Goal: Navigation & Orientation: Find specific page/section

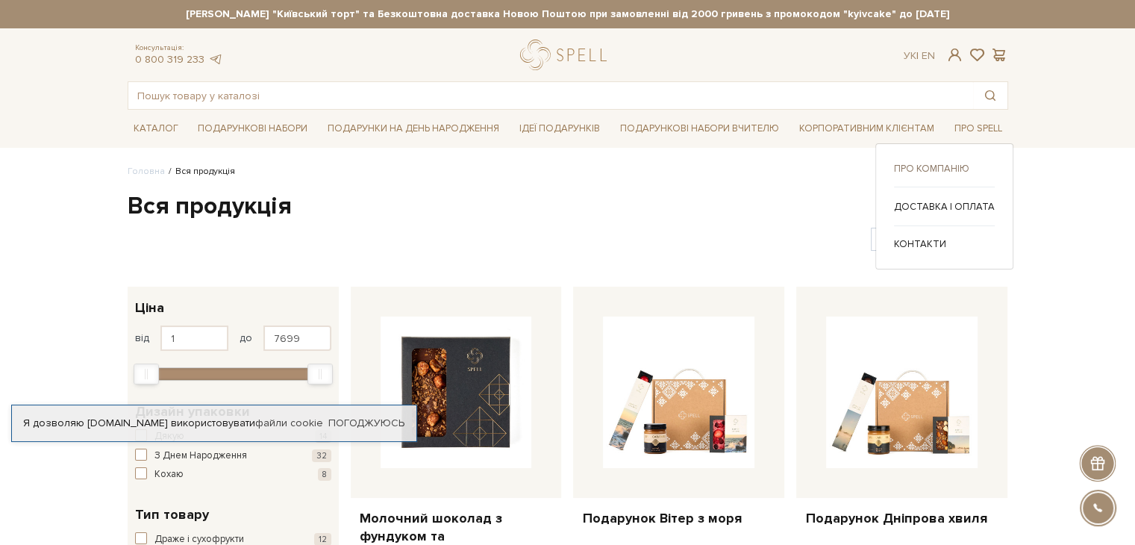
click at [943, 165] on link "Про компанію" at bounding box center [944, 168] width 101 height 13
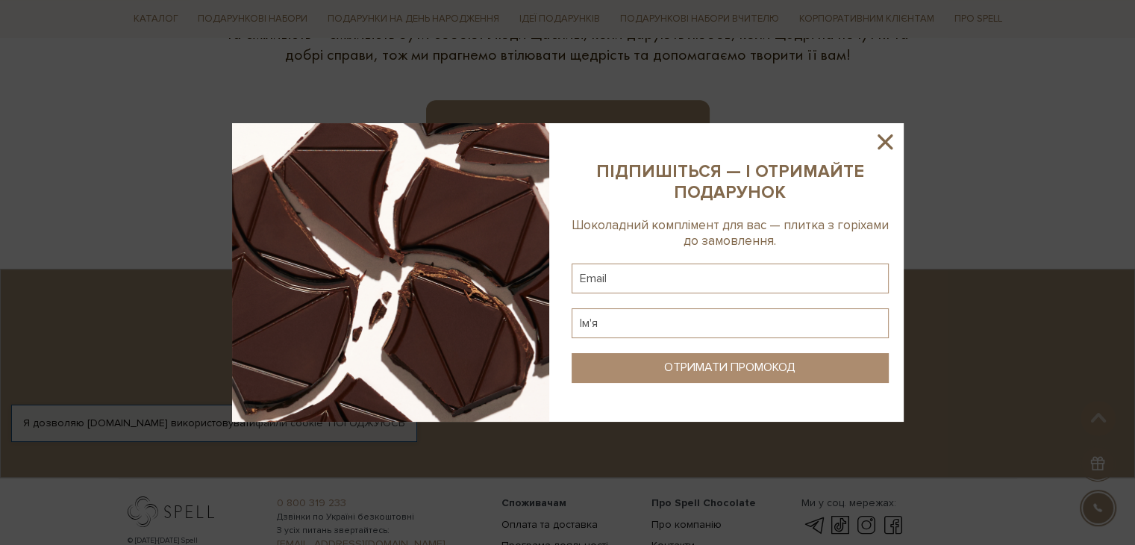
scroll to position [1045, 0]
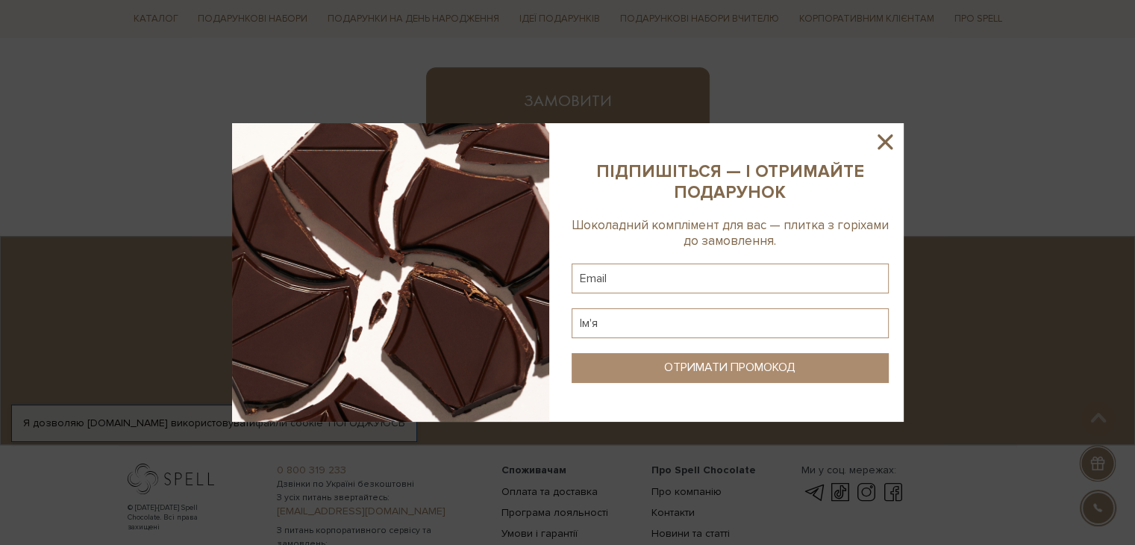
click at [883, 143] on icon at bounding box center [885, 141] width 15 height 15
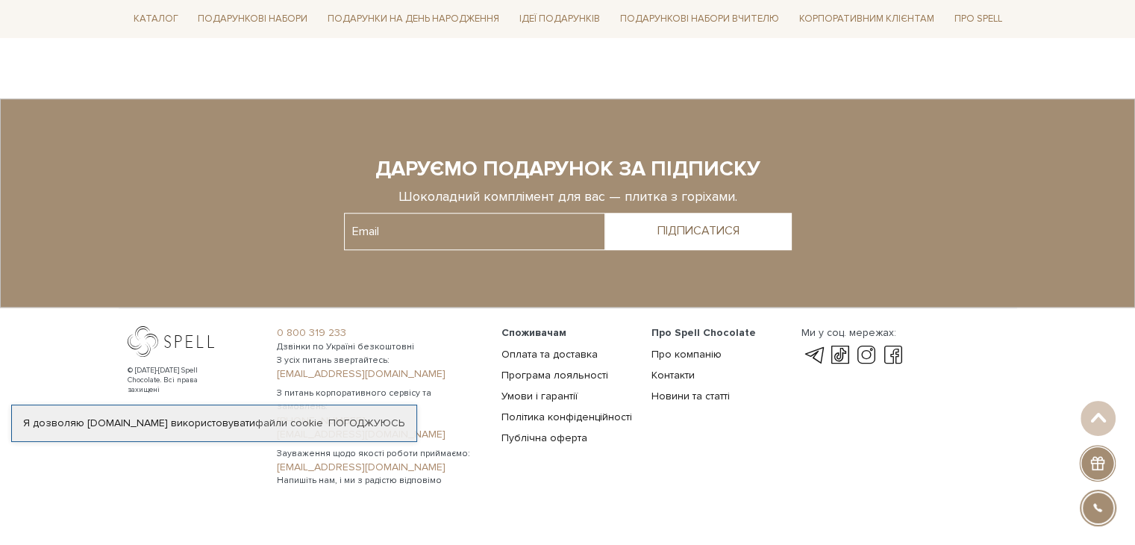
scroll to position [1200, 0]
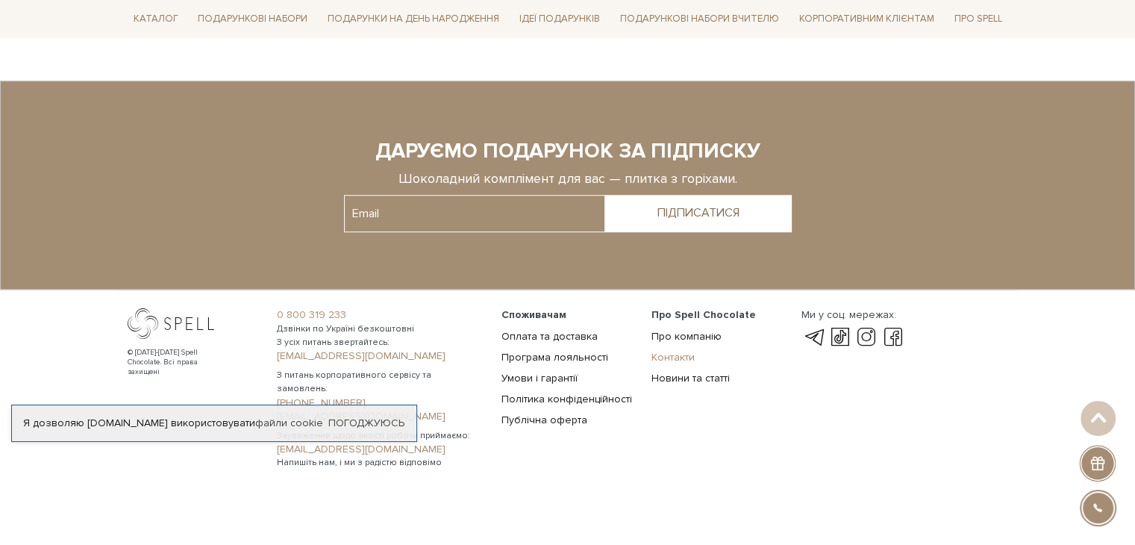
click at [687, 355] on link "Контакти" at bounding box center [673, 357] width 43 height 13
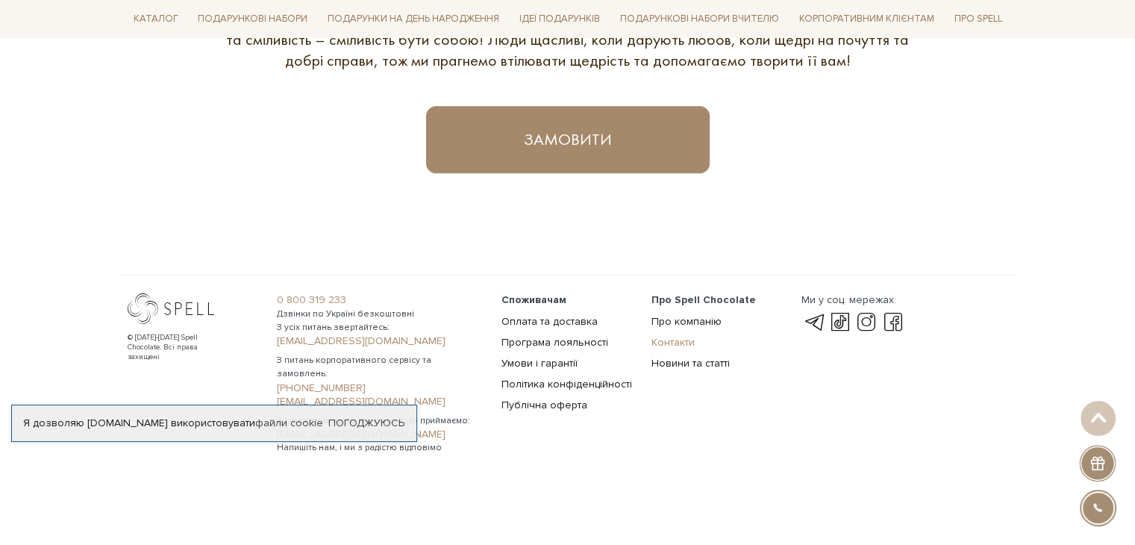
scroll to position [991, 0]
